Goal: Check status: Check status

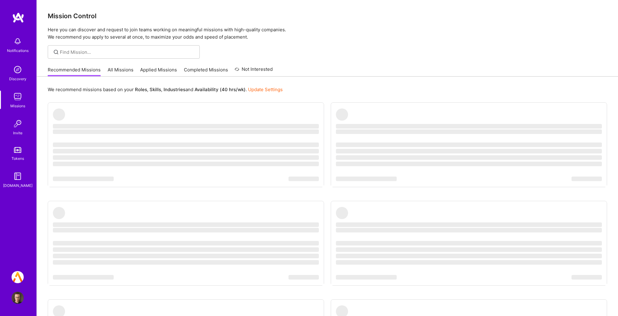
click at [25, 276] on link "[DOMAIN_NAME]: Platform Team" at bounding box center [17, 277] width 15 height 12
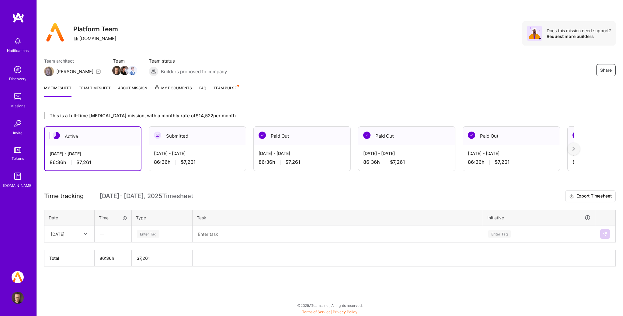
click at [109, 150] on div "[DATE] - [DATE] 86:36 h $7,261" at bounding box center [93, 158] width 96 height 25
click at [185, 148] on div "[DATE] - [DATE] 86:36 h $7,261" at bounding box center [197, 157] width 97 height 25
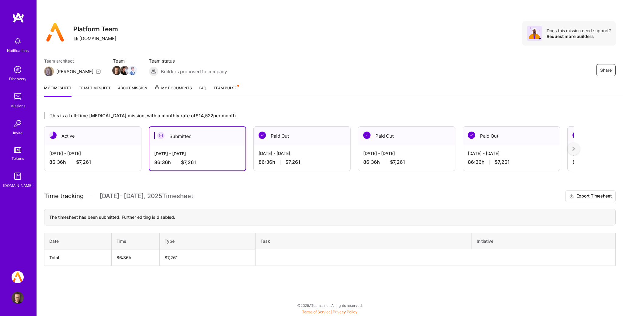
click at [281, 151] on div "[DATE] - [DATE]" at bounding box center [301, 153] width 87 height 6
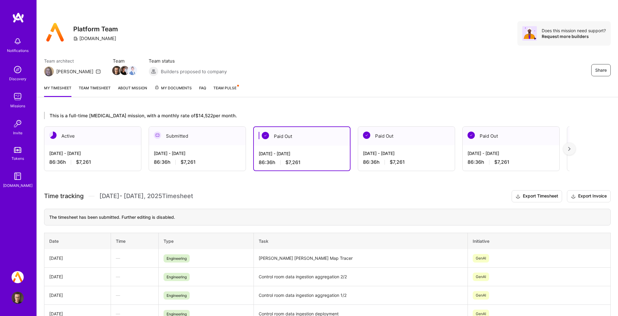
click at [204, 144] on div "Submitted" at bounding box center [197, 136] width 97 height 19
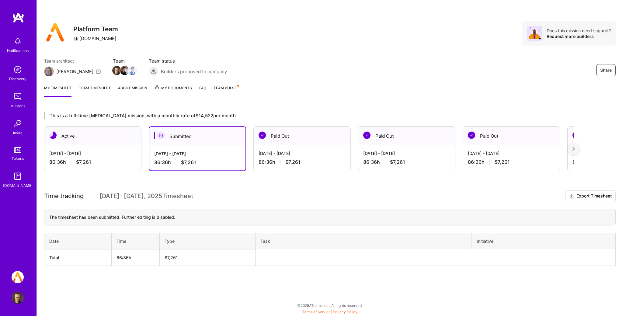
click at [281, 224] on div "The timesheet has been submitted. Further editing is disabled." at bounding box center [329, 217] width 571 height 17
click at [279, 186] on div "This is a full-time [MEDICAL_DATA] mission, with a monthly rate of $14,522 per …" at bounding box center [330, 200] width 586 height 191
click at [185, 46] on div "Share Platform Team [DOMAIN_NAME] Does this mission need support? Request more …" at bounding box center [330, 40] width 586 height 80
